Goal: Task Accomplishment & Management: Complete application form

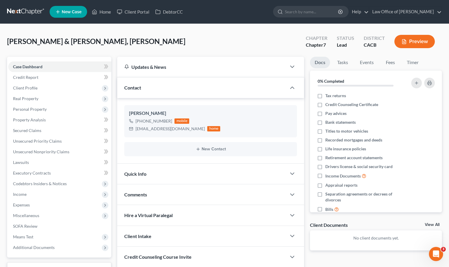
click at [184, 55] on div "Savage, Mark & Hickson, Kasheera Upgraded Chapter Chapter 7 Status Lead Distric…" at bounding box center [224, 44] width 435 height 26
click at [32, 63] on link "Case Dashboard" at bounding box center [59, 66] width 103 height 11
click at [43, 151] on span "Unsecured Nonpriority Claims" at bounding box center [41, 151] width 56 height 5
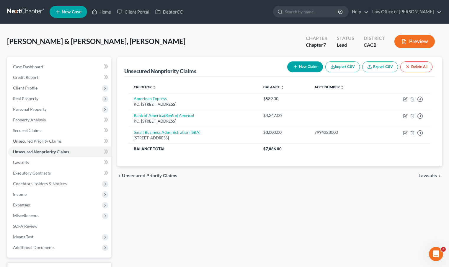
click at [269, 192] on div "Unsecured Nonpriority Claims New Claim Import CSV Export CSV Delete All Credito…" at bounding box center [279, 174] width 331 height 235
click at [238, 197] on div "Unsecured Nonpriority Claims New Claim Import CSV Export CSV Delete All Credito…" at bounding box center [279, 174] width 331 height 235
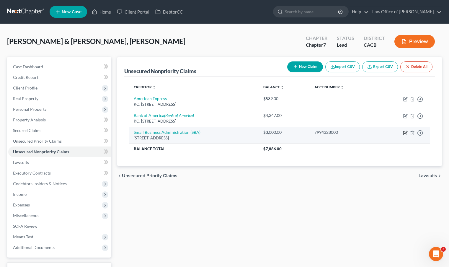
click at [406, 133] on icon "button" at bounding box center [405, 132] width 5 height 5
select select "45"
select select "10"
select select "1"
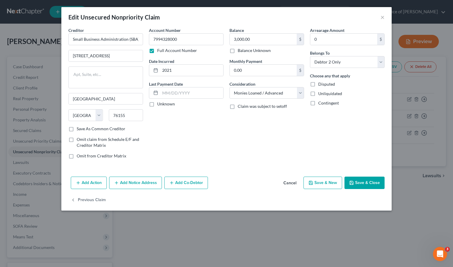
click at [208, 147] on div "Account Number 7994328000 Full Account Number Date Incurred 2021 Last Payment D…" at bounding box center [186, 95] width 81 height 136
drag, startPoint x: 204, startPoint y: 167, endPoint x: 217, endPoint y: 173, distance: 14.0
click at [204, 167] on div "Creditor * Small Business Administration (SBA) 14925 Kingsport Road Fort Worth …" at bounding box center [226, 100] width 331 height 147
click at [148, 184] on button "Add Notice Address" at bounding box center [135, 183] width 53 height 12
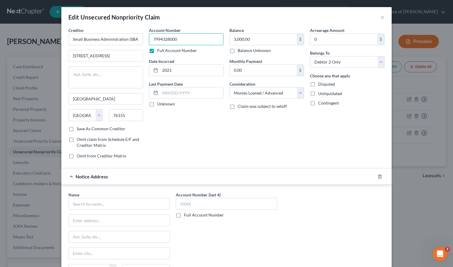
drag, startPoint x: 188, startPoint y: 39, endPoint x: 151, endPoint y: 41, distance: 36.9
click at [151, 41] on input "7994328000" at bounding box center [186, 39] width 75 height 12
click at [207, 128] on div "Account Number 7994328000 Full Account Number Date Incurred 2021 Last Payment D…" at bounding box center [186, 95] width 81 height 136
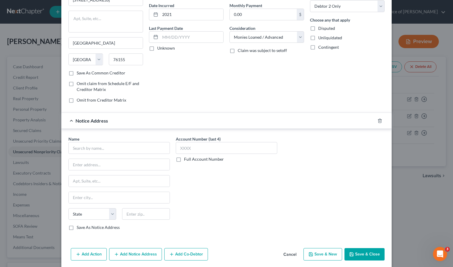
scroll to position [78, 0]
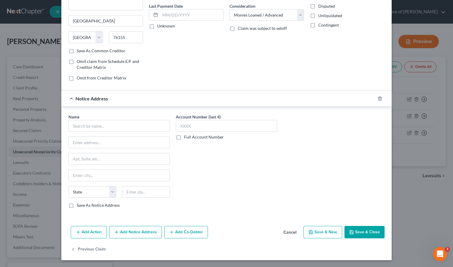
click at [184, 137] on label "Full Account Number" at bounding box center [204, 137] width 40 height 6
click at [187, 137] on input "Full Account Number" at bounding box center [189, 136] width 4 height 4
click at [192, 122] on input "text" at bounding box center [227, 126] width 102 height 12
paste input "7994328000"
type input "7994328000"
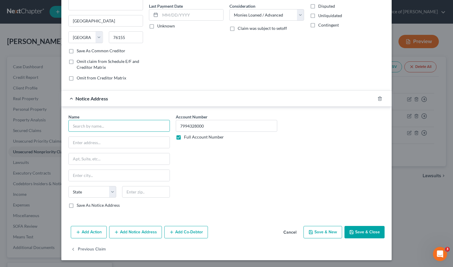
click at [104, 122] on input "text" at bounding box center [119, 126] width 102 height 12
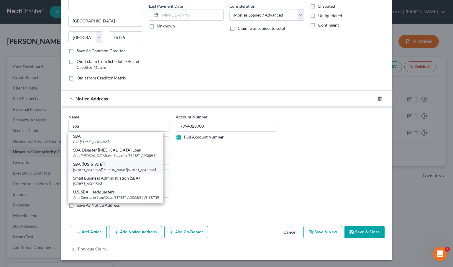
click at [111, 167] on div "SBA (Texas)" at bounding box center [116, 164] width 86 height 6
type input "SBA (Texas)"
type input "1545 Hawkins Blvd. Suite 202"
type input "El Paso"
select select "45"
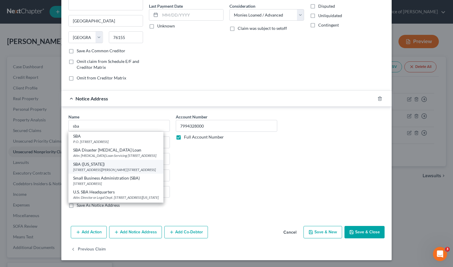
type input "79925"
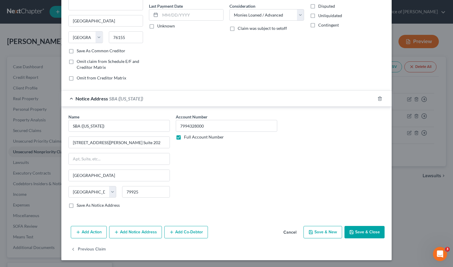
click at [138, 236] on button "Add Notice Address" at bounding box center [135, 232] width 53 height 12
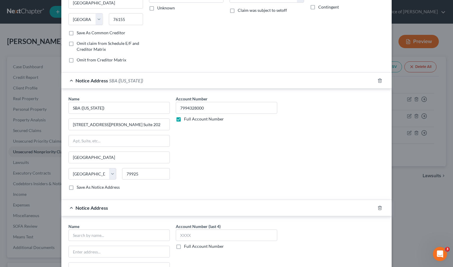
scroll to position [205, 0]
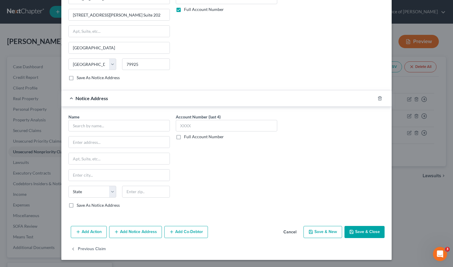
click at [184, 137] on label "Full Account Number" at bounding box center [204, 137] width 40 height 6
click at [187, 137] on input "Full Account Number" at bounding box center [189, 136] width 4 height 4
drag, startPoint x: 176, startPoint y: 137, endPoint x: 187, endPoint y: 125, distance: 15.7
click at [187, 125] on input "text" at bounding box center [227, 126] width 102 height 12
paste input "7994328000"
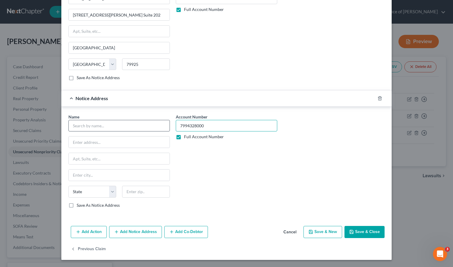
type input "7994328000"
click at [127, 129] on input "text" at bounding box center [119, 126] width 102 height 12
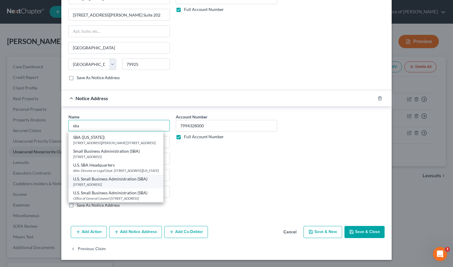
scroll to position [47, 0]
click at [116, 182] on div "312 North Spring Street, 5th Floor Office of General Counsel, Los Angeles, CA 9…" at bounding box center [116, 184] width 86 height 5
type input "U.S. Small Business Administration (SBA)"
type input "312 North Spring Street, 5th Floor"
type input "Office of General Counsel"
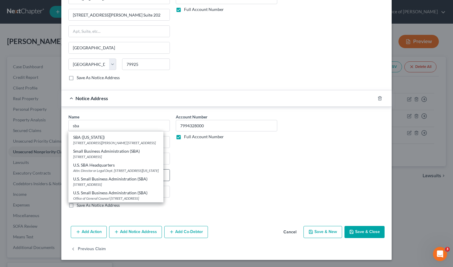
type input "Los Angeles"
select select "4"
type input "90012"
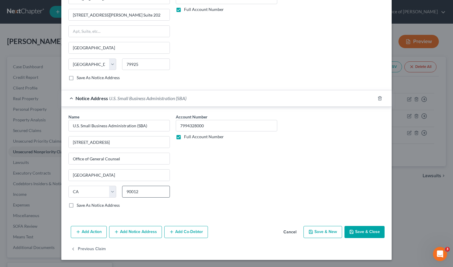
scroll to position [0, 0]
click at [143, 232] on button "Add Notice Address" at bounding box center [135, 232] width 53 height 12
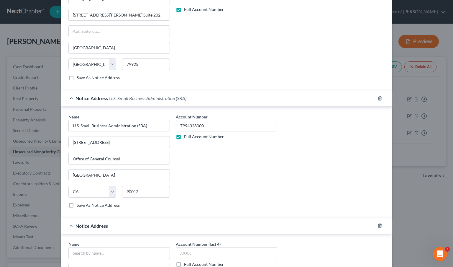
click at [184, 262] on label "Full Account Number" at bounding box center [204, 264] width 40 height 6
click at [187, 262] on input "Full Account Number" at bounding box center [189, 263] width 4 height 4
click at [184, 256] on input "text" at bounding box center [227, 253] width 102 height 12
paste input "7994328000"
type input "7994328000"
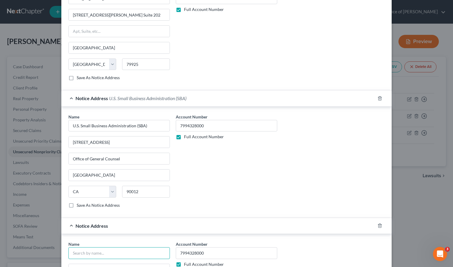
click at [100, 253] on input "text" at bounding box center [119, 253] width 102 height 12
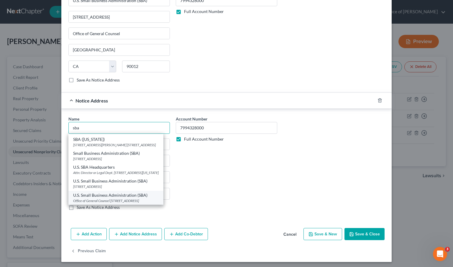
scroll to position [333, 0]
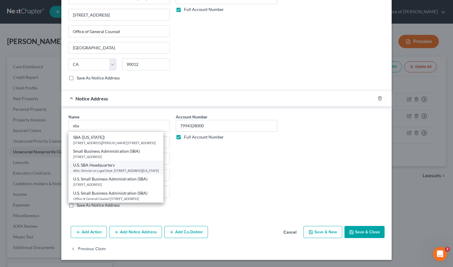
click at [102, 168] on div "Attn: Director or Legal Dept. 409 3rd St. SW, Washington, DC 20416" at bounding box center [116, 170] width 86 height 5
type input "U.S. SBA Headquarters"
type input "Attn: Director or Legal Dept."
type input "409 3rd St. SW"
type input "Washington"
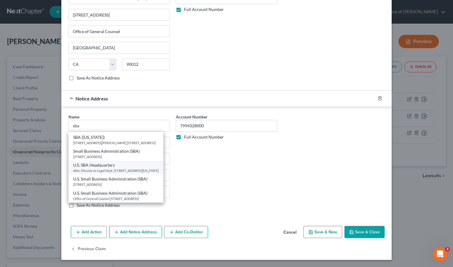
select select "8"
type input "20416"
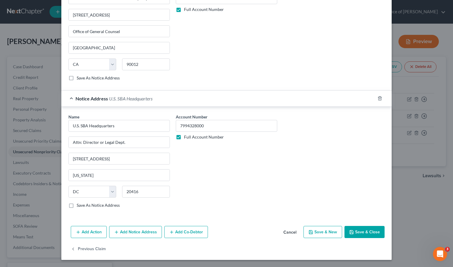
click at [132, 234] on button "Add Notice Address" at bounding box center [135, 232] width 53 height 12
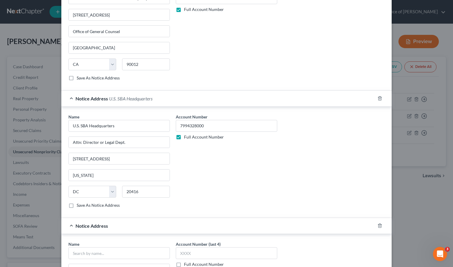
click at [184, 262] on label "Full Account Number" at bounding box center [204, 264] width 40 height 6
click at [187, 262] on input "Full Account Number" at bounding box center [189, 263] width 4 height 4
click at [186, 254] on input "text" at bounding box center [227, 253] width 102 height 12
paste input "7994328000"
type input "7994328000"
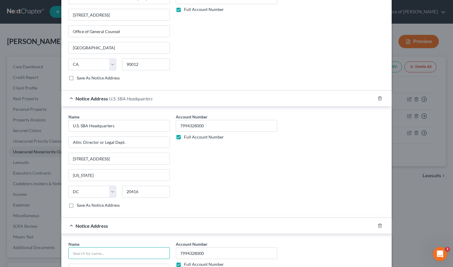
click at [143, 251] on input "text" at bounding box center [119, 253] width 102 height 12
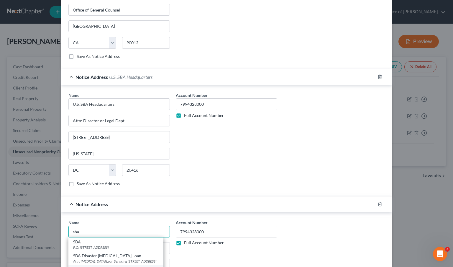
scroll to position [434, 0]
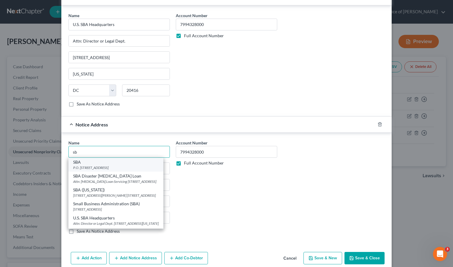
type input "s"
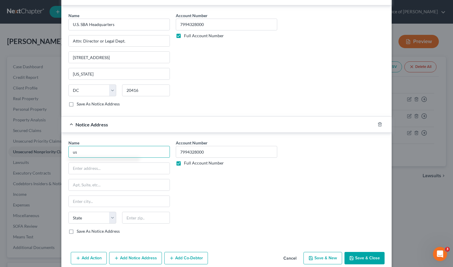
type input "u"
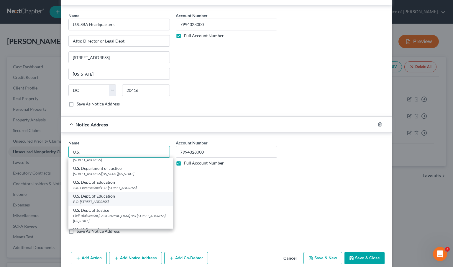
scroll to position [217, 0]
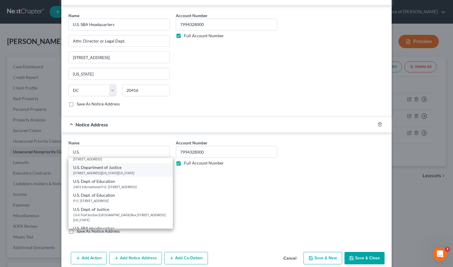
click at [93, 168] on div "U.S. Department of Justice" at bounding box center [120, 167] width 95 height 6
type input "U.S. Department of Justice"
type input "950 Pennsylvania Ave., NW"
type input "Washington"
select select "8"
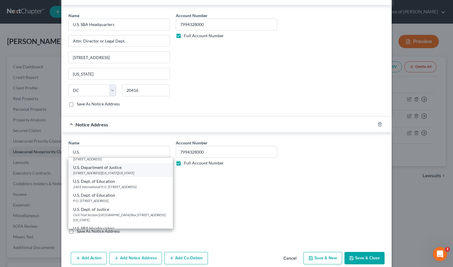
type input "20530"
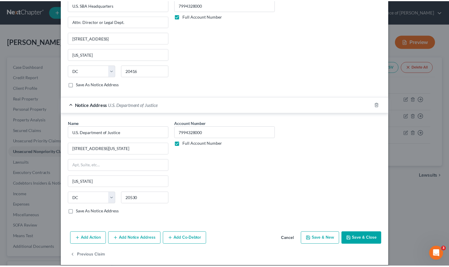
scroll to position [460, 0]
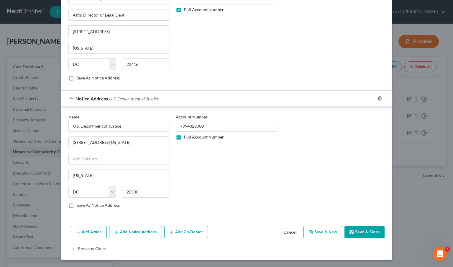
click at [369, 233] on button "Save & Close" at bounding box center [365, 232] width 40 height 12
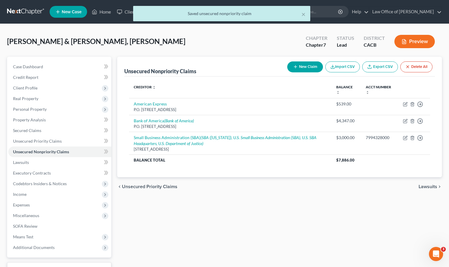
click at [253, 207] on div "Unsecured Nonpriority Claims New Claim Import CSV Export CSV Delete All Credito…" at bounding box center [279, 174] width 331 height 235
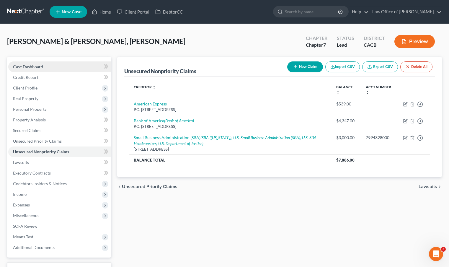
click at [38, 69] on link "Case Dashboard" at bounding box center [59, 66] width 103 height 11
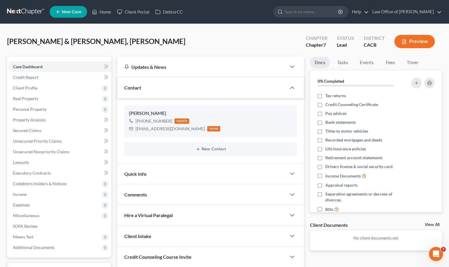
click at [13, 11] on link at bounding box center [26, 11] width 38 height 11
